Goal: Transaction & Acquisition: Subscribe to service/newsletter

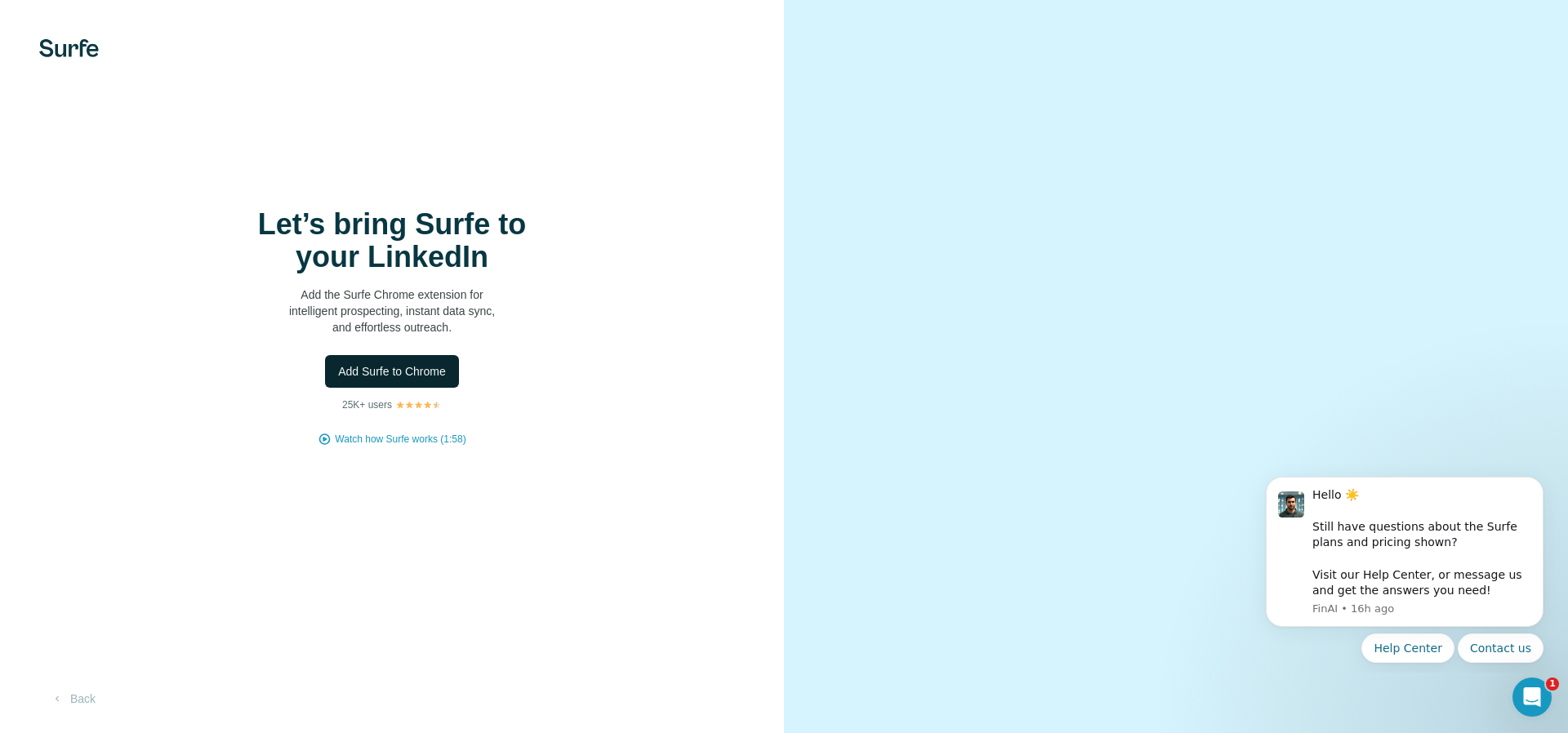
click at [400, 378] on span "Add Surfe to Chrome" at bounding box center [392, 371] width 108 height 17
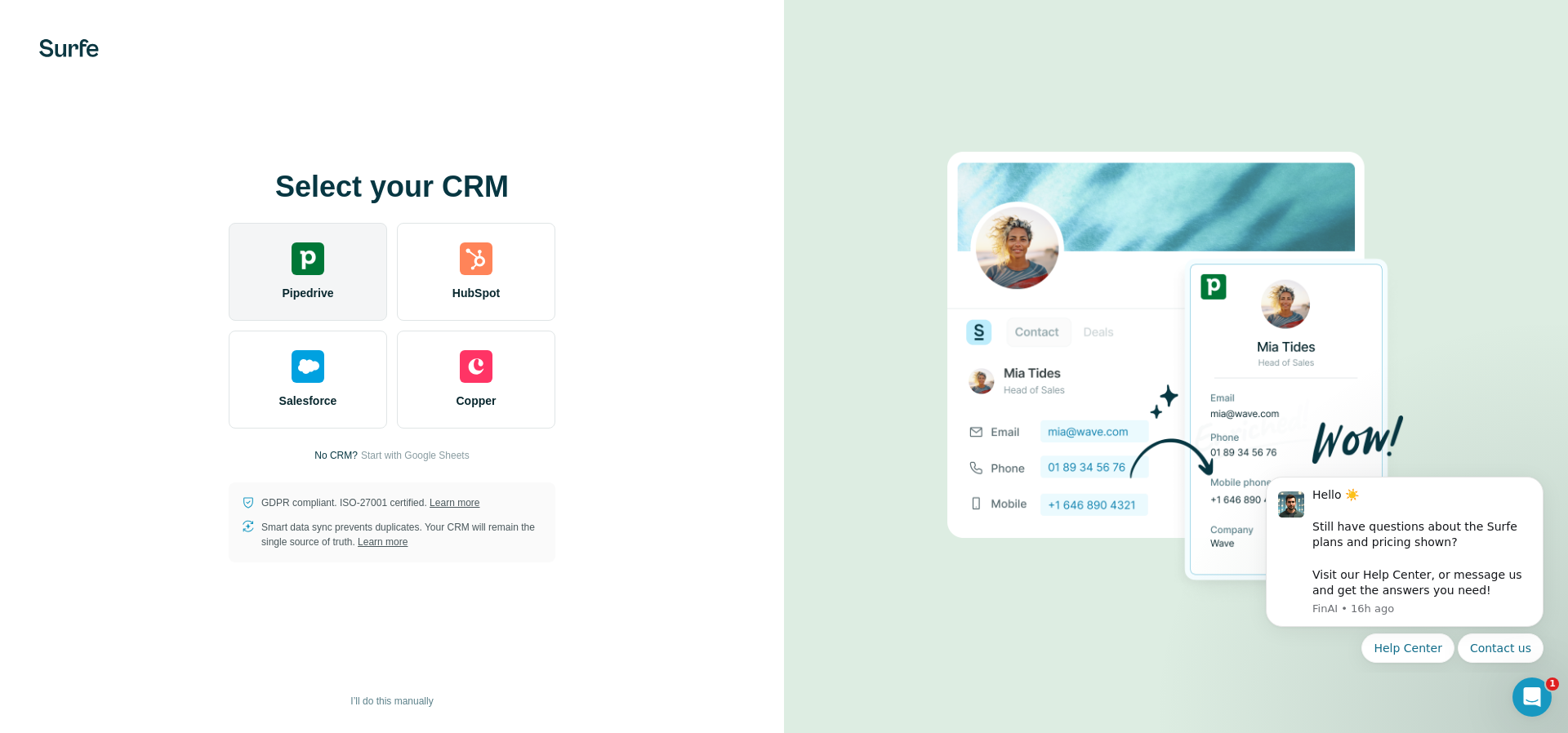
click at [304, 268] on img at bounding box center [307, 259] width 32 height 32
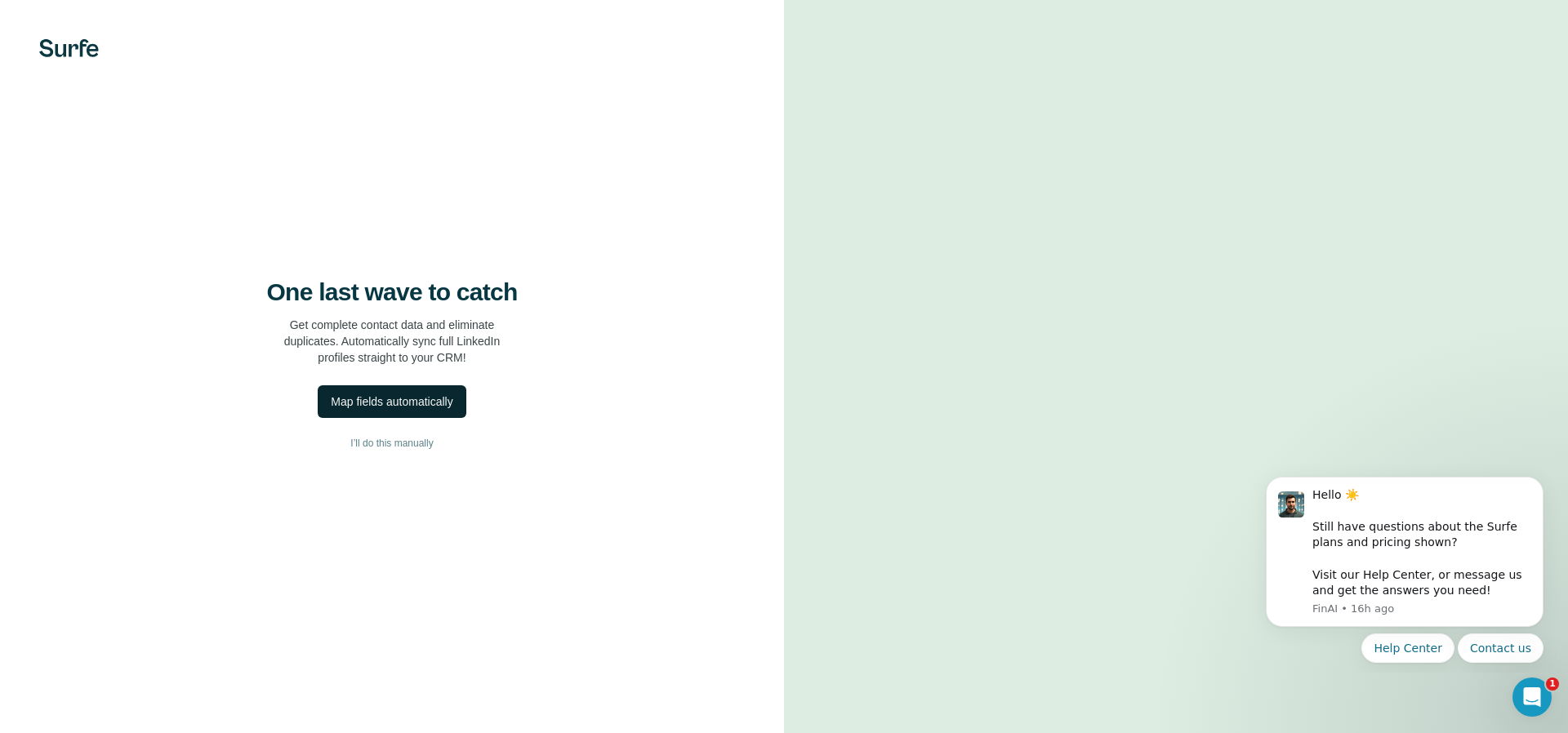
click at [393, 401] on div "Map fields automatically" at bounding box center [392, 401] width 122 height 17
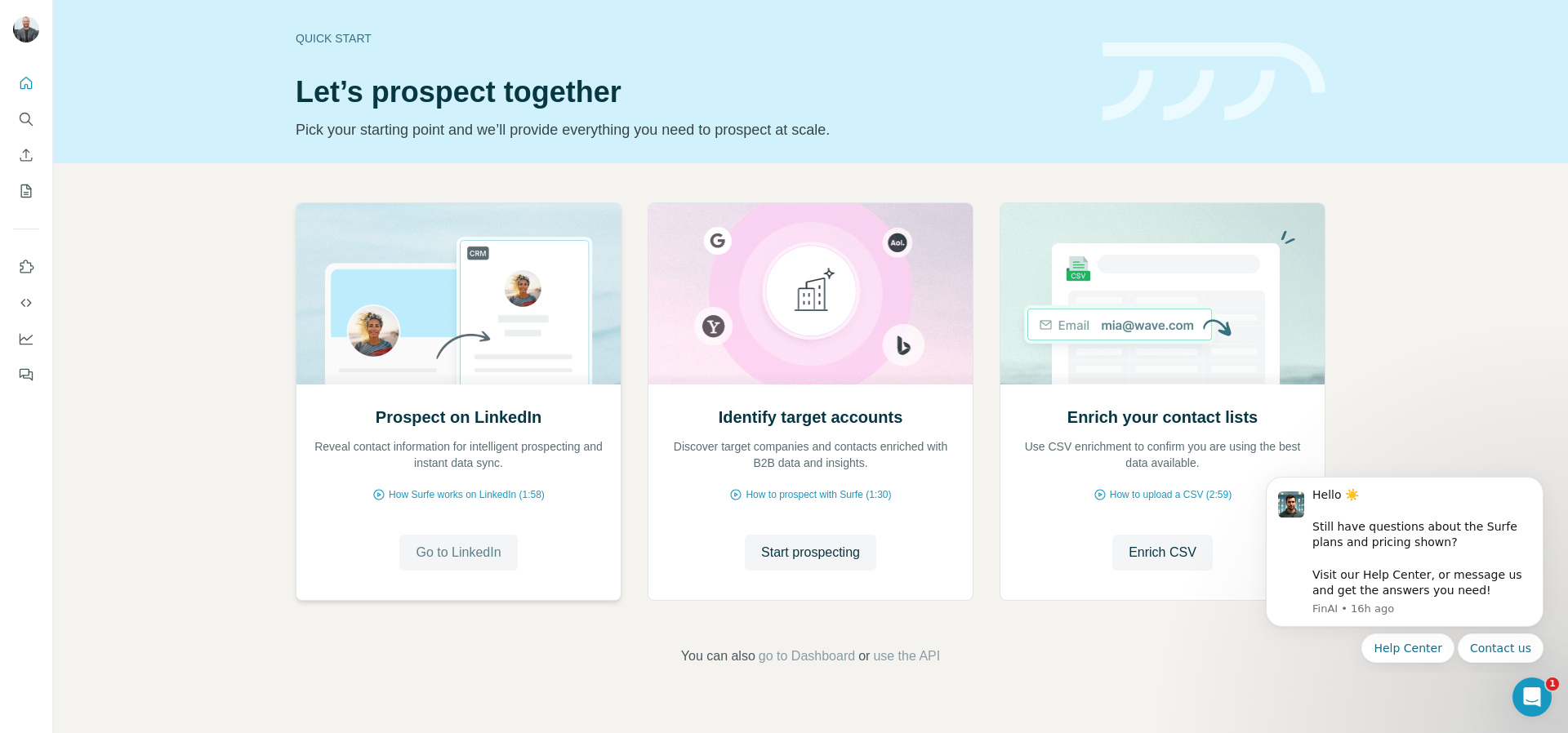
click at [457, 557] on span "Go to LinkedIn" at bounding box center [458, 553] width 85 height 20
